Goal: Task Accomplishment & Management: Complete application form

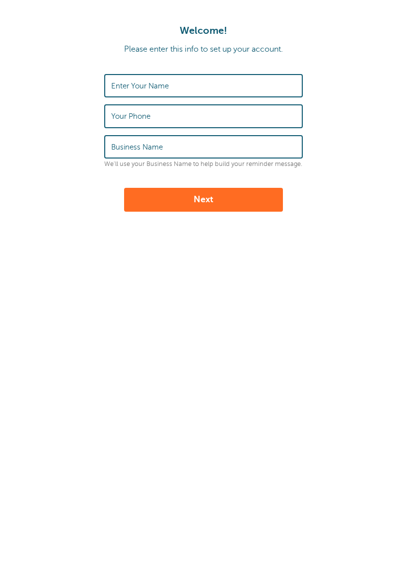
click at [179, 85] on input "Enter Your Name" at bounding box center [203, 85] width 185 height 21
type input "Lizbeth Nieves"
click at [173, 116] on input "Your Phone" at bounding box center [203, 115] width 185 height 21
click at [149, 113] on input "Your Phone" at bounding box center [203, 115] width 185 height 21
type input "7876295983"
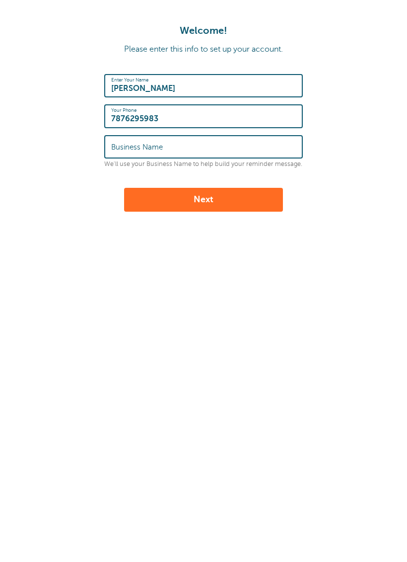
click at [177, 144] on input "Business Name" at bounding box center [203, 146] width 185 height 21
type input "Vintage Beauty Salon"
click at [231, 200] on button "Next" at bounding box center [203, 200] width 159 height 24
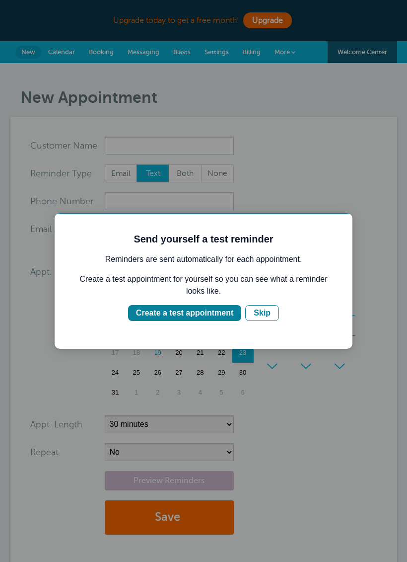
click at [225, 312] on div "Create a test appointment" at bounding box center [184, 313] width 97 height 12
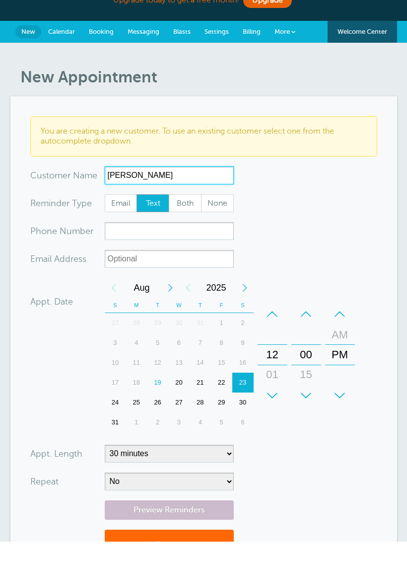
type input "Bryana Nieves"
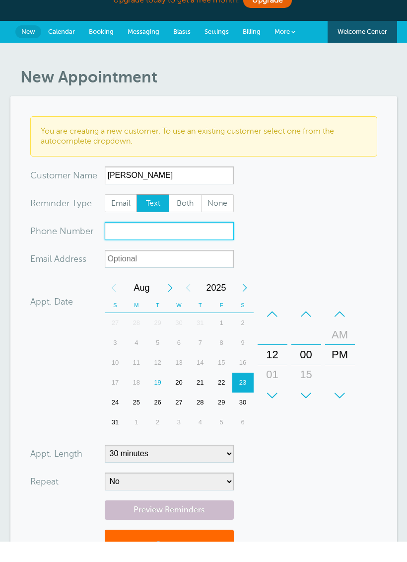
click at [213, 242] on input "xxx-no-autofill" at bounding box center [169, 251] width 129 height 18
type input "7879757013"
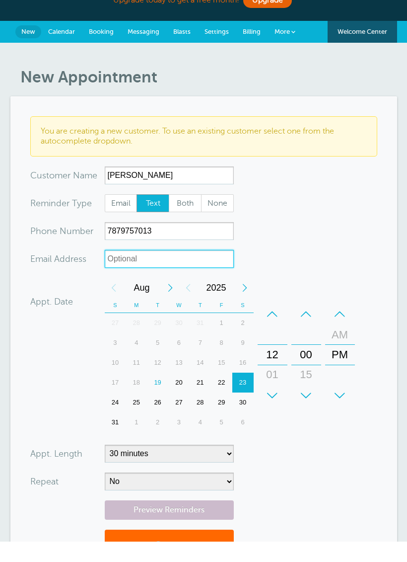
click at [121, 270] on input "xx-no-autofill" at bounding box center [169, 279] width 129 height 18
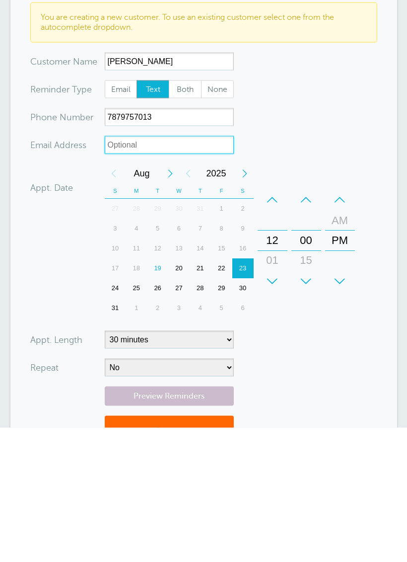
click at [200, 393] on div "21" at bounding box center [200, 403] width 21 height 20
click at [181, 393] on div "20" at bounding box center [178, 403] width 21 height 20
click at [195, 393] on div "21" at bounding box center [200, 403] width 21 height 20
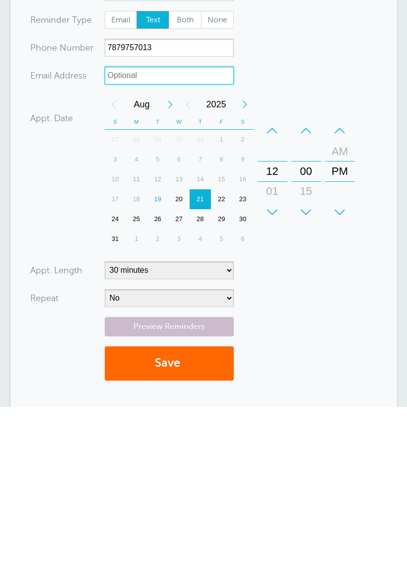
scroll to position [50, 0]
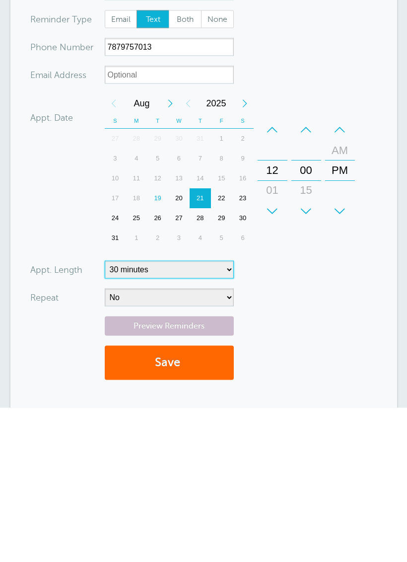
click at [201, 415] on select "5 minutes 10 minutes 15 minutes 20 minutes 25 minutes 30 minutes 35 minutes 40 …" at bounding box center [169, 424] width 129 height 18
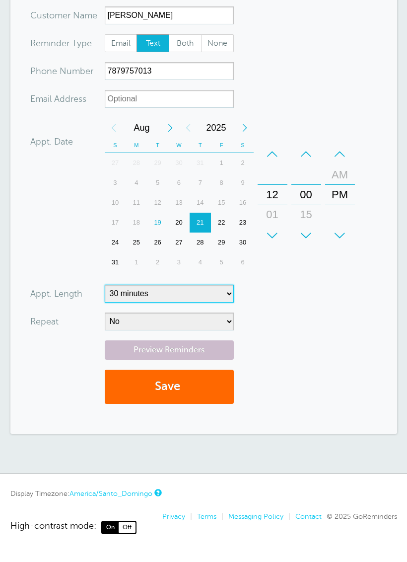
select select "90"
click at [194, 386] on button "Save" at bounding box center [169, 387] width 129 height 34
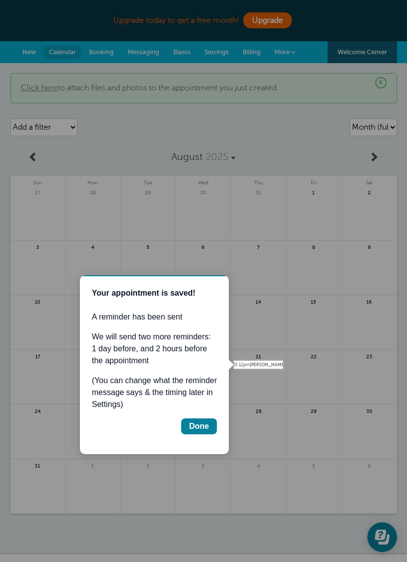
click at [204, 427] on div "Done" at bounding box center [199, 426] width 20 height 12
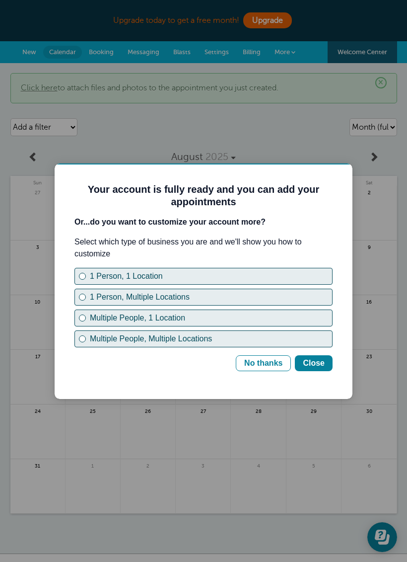
click at [314, 359] on div "Close" at bounding box center [314, 363] width 22 height 12
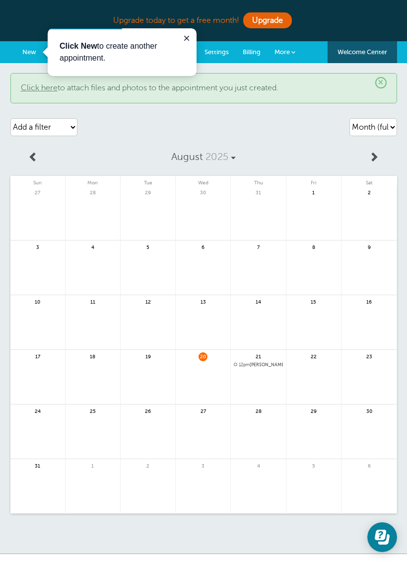
click at [189, 36] on icon "Close guide" at bounding box center [187, 38] width 8 height 8
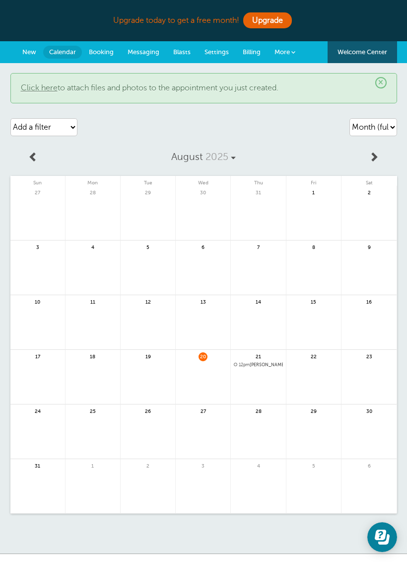
click at [31, 51] on span "New" at bounding box center [29, 51] width 14 height 7
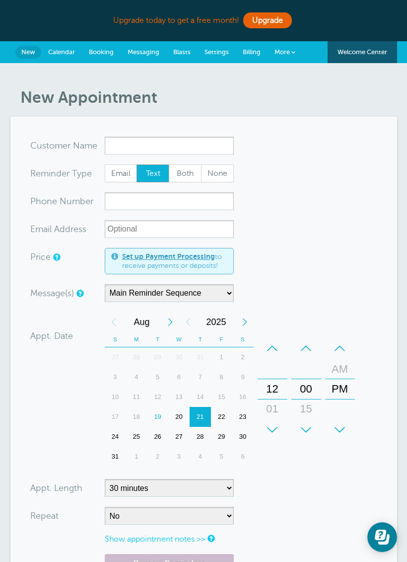
click at [183, 145] on input "x-no-autofill" at bounding box center [169, 146] width 129 height 18
type input "[PERSON_NAME]"
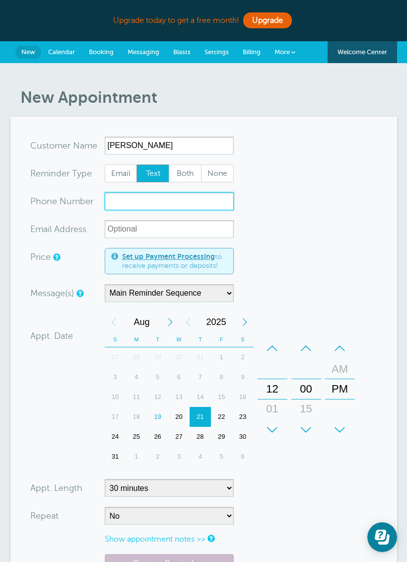
click at [181, 202] on input "xxx-no-autofill" at bounding box center [169, 201] width 129 height 18
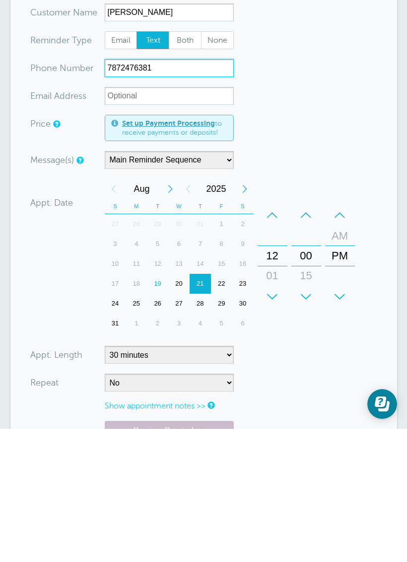
type input "7872476381"
click at [356, 152] on form "You are creating a new customer. To use an existing customer select one from th…" at bounding box center [203, 382] width 347 height 491
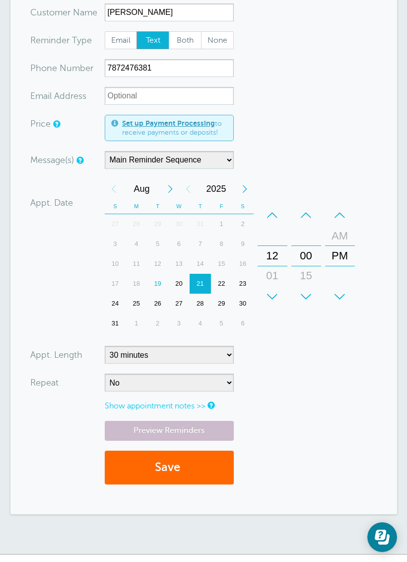
click at [187, 304] on div "27" at bounding box center [178, 304] width 21 height 20
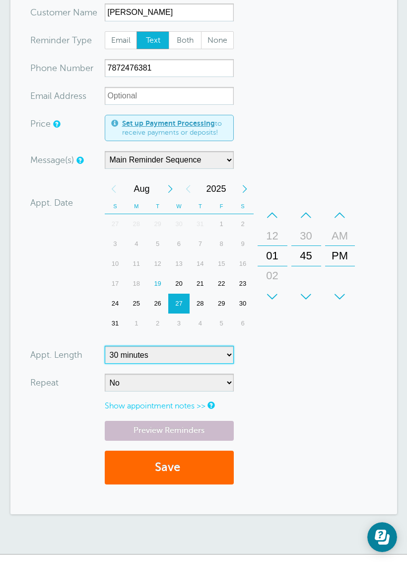
click at [205, 352] on select "5 minutes 10 minutes 15 minutes 20 minutes 25 minutes 30 minutes 35 minutes 40 …" at bounding box center [169, 355] width 129 height 18
select select "60"
click at [186, 467] on button "Save" at bounding box center [169, 468] width 129 height 34
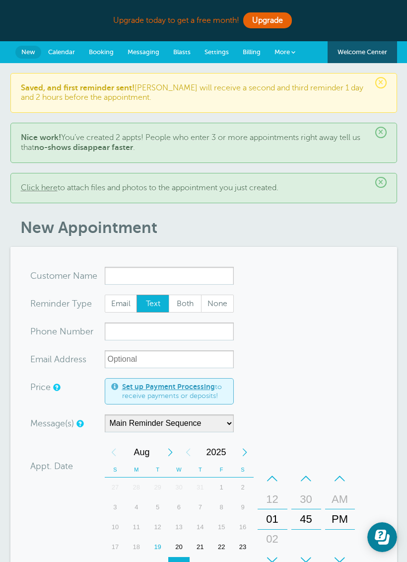
click at [65, 51] on span "Calendar" at bounding box center [61, 51] width 27 height 7
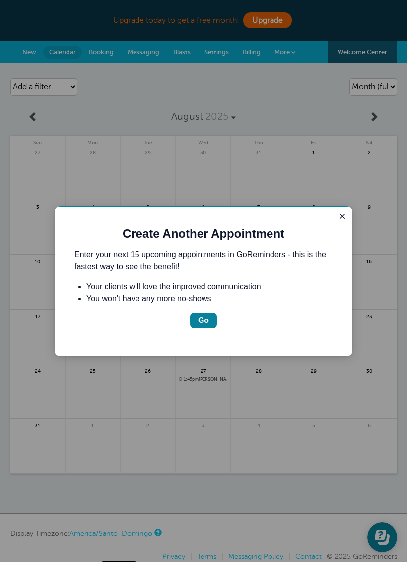
click at [208, 313] on button "Go" at bounding box center [203, 320] width 27 height 16
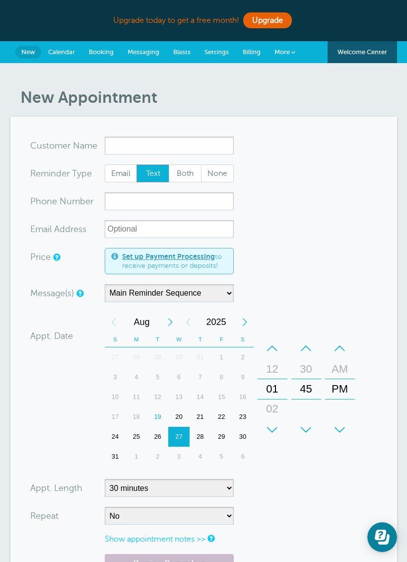
click at [67, 47] on link "Calendar" at bounding box center [61, 52] width 41 height 22
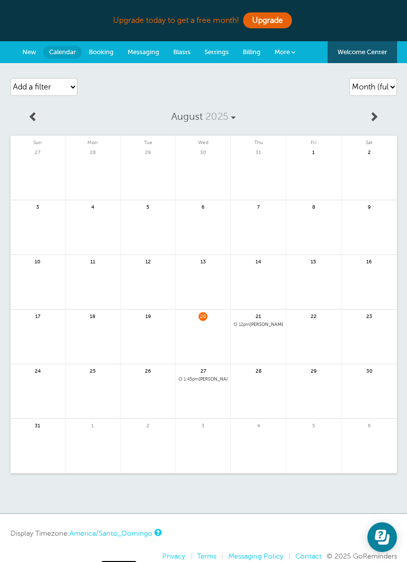
click at [272, 322] on span "12pm Bryana Nieves" at bounding box center [258, 324] width 49 height 5
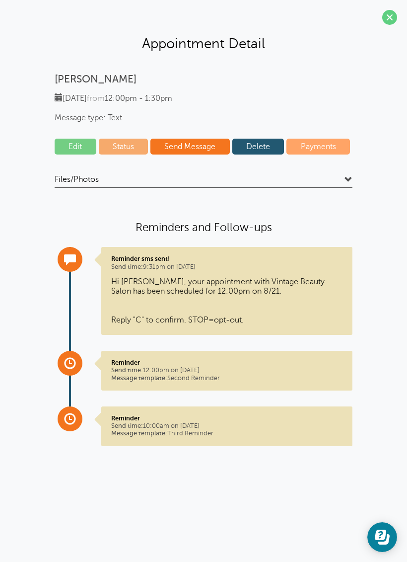
click at [392, 9] on section "Appointment Detail Bryana Nieves Thursday, 8/21 from 12:00pm - 1:30pm Message t…" at bounding box center [203, 239] width 407 height 479
click at [263, 143] on link "Delete" at bounding box center [258, 147] width 52 height 16
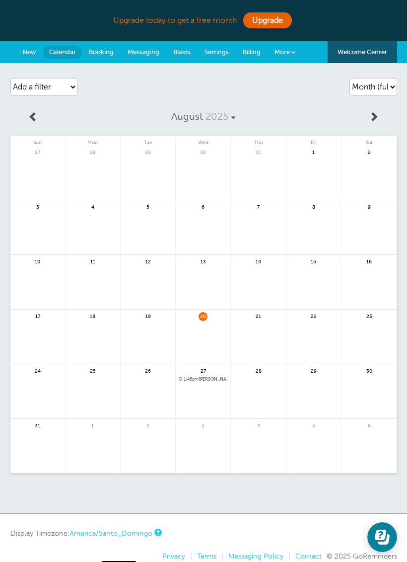
click at [213, 380] on span "1:45pm Kiana Nieves" at bounding box center [203, 379] width 49 height 5
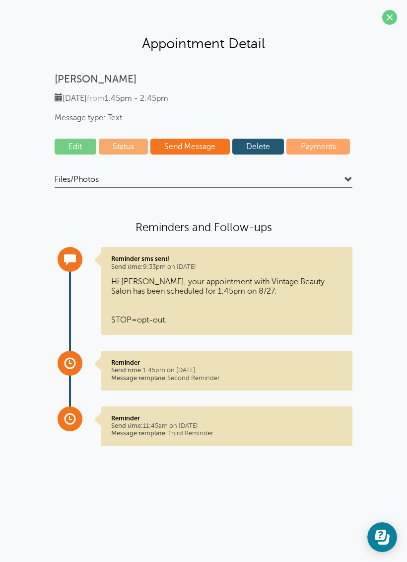
click at [274, 141] on link "Delete" at bounding box center [258, 147] width 52 height 16
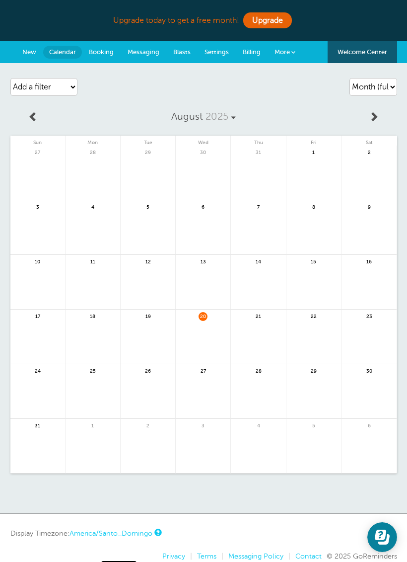
click at [387, 111] on link at bounding box center [374, 117] width 46 height 22
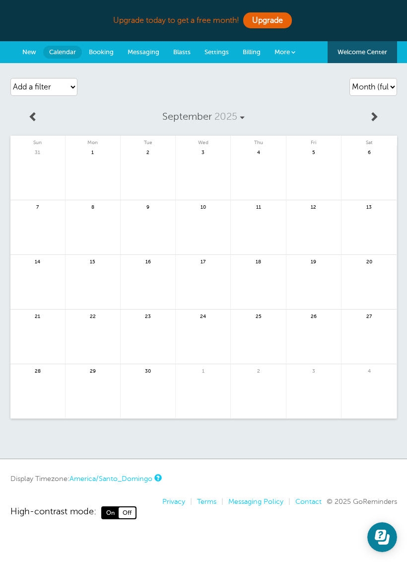
click at [39, 117] on link at bounding box center [33, 117] width 46 height 22
